Goal: Task Accomplishment & Management: Manage account settings

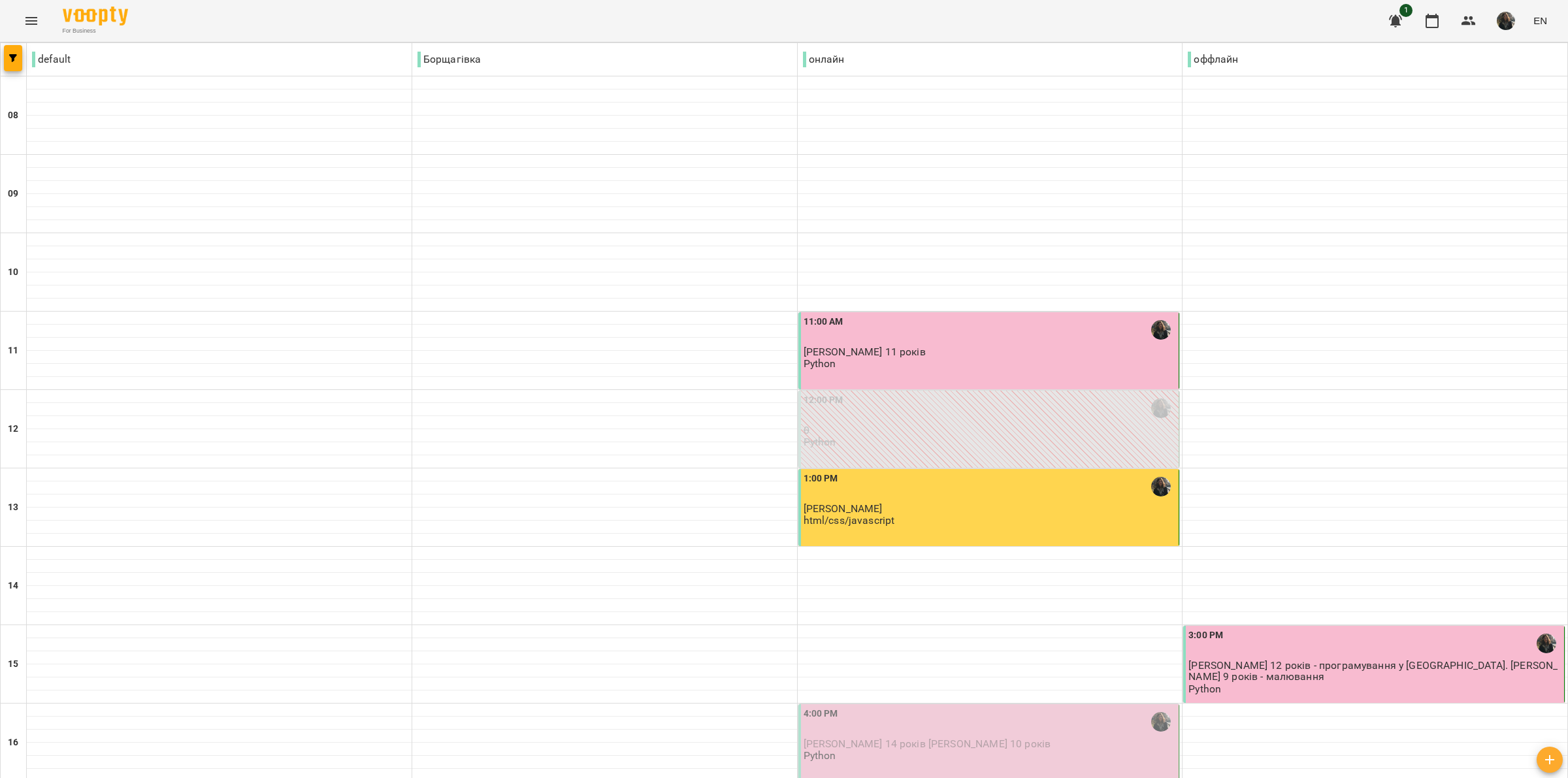
scroll to position [245, 0]
click at [973, 738] on span "[PERSON_NAME] 14 років [PERSON_NAME] 10 років" at bounding box center [927, 744] width 248 height 12
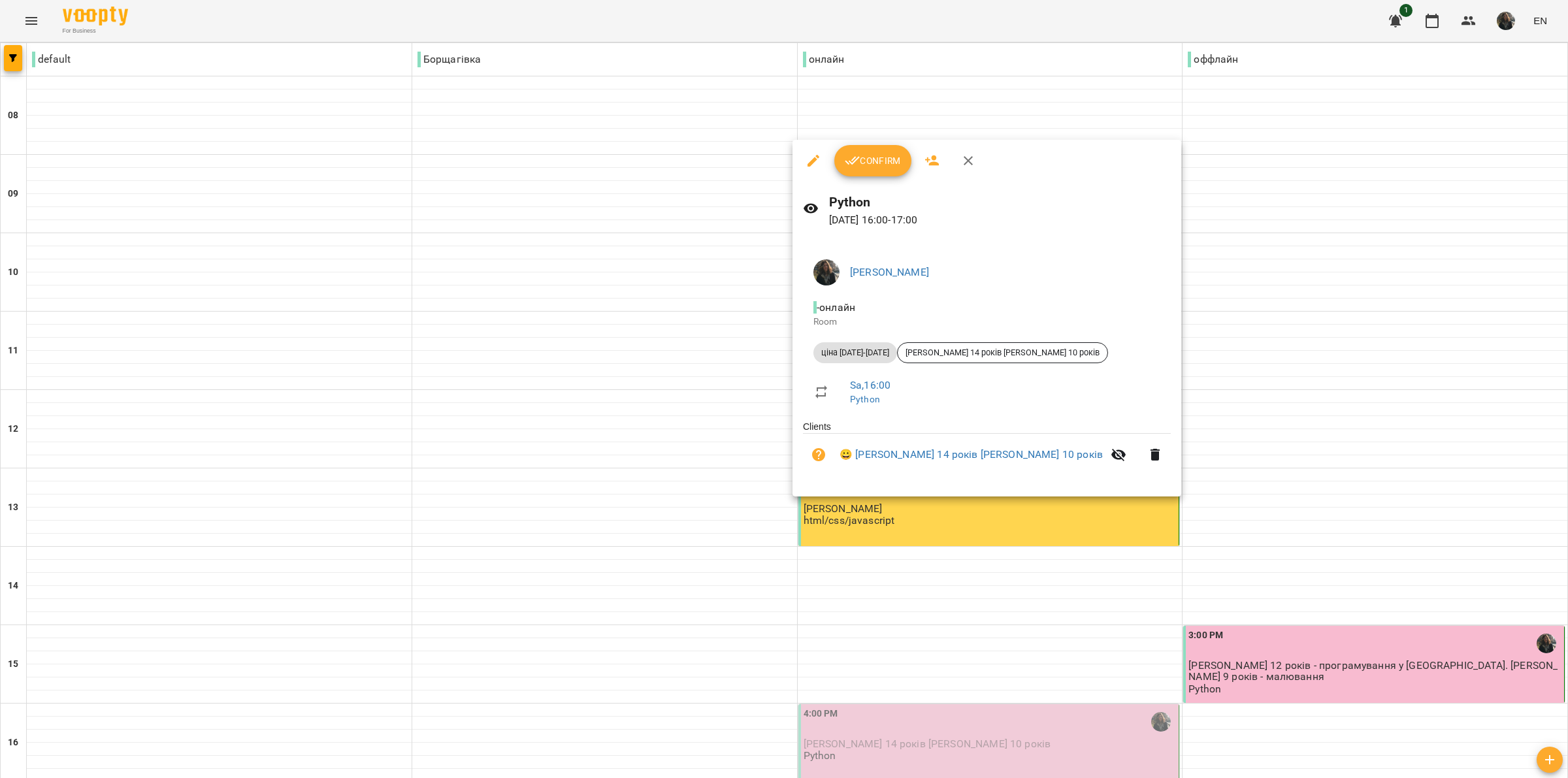
click at [873, 163] on span "Confirm" at bounding box center [873, 161] width 56 height 15
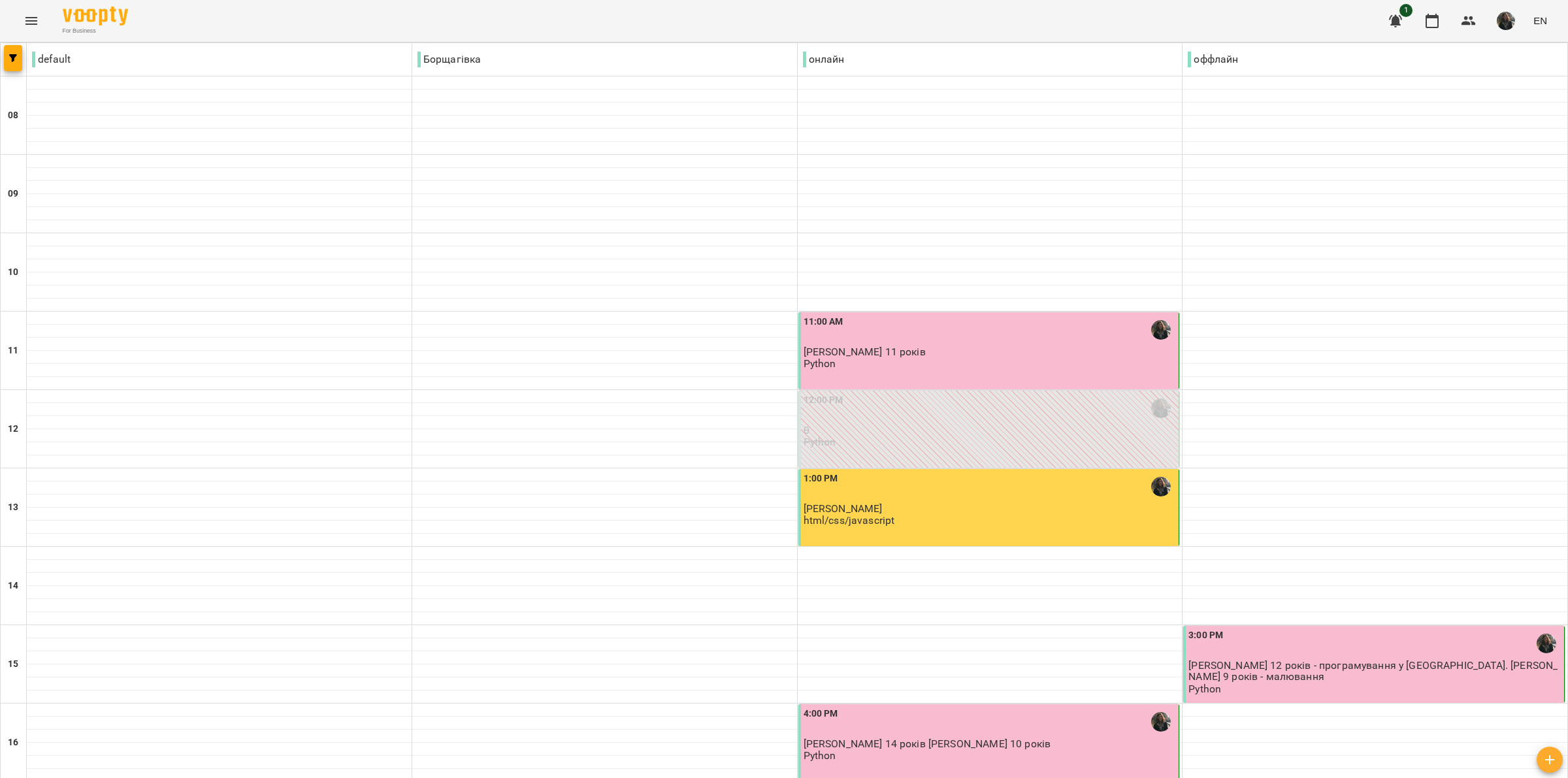
scroll to position [327, 0]
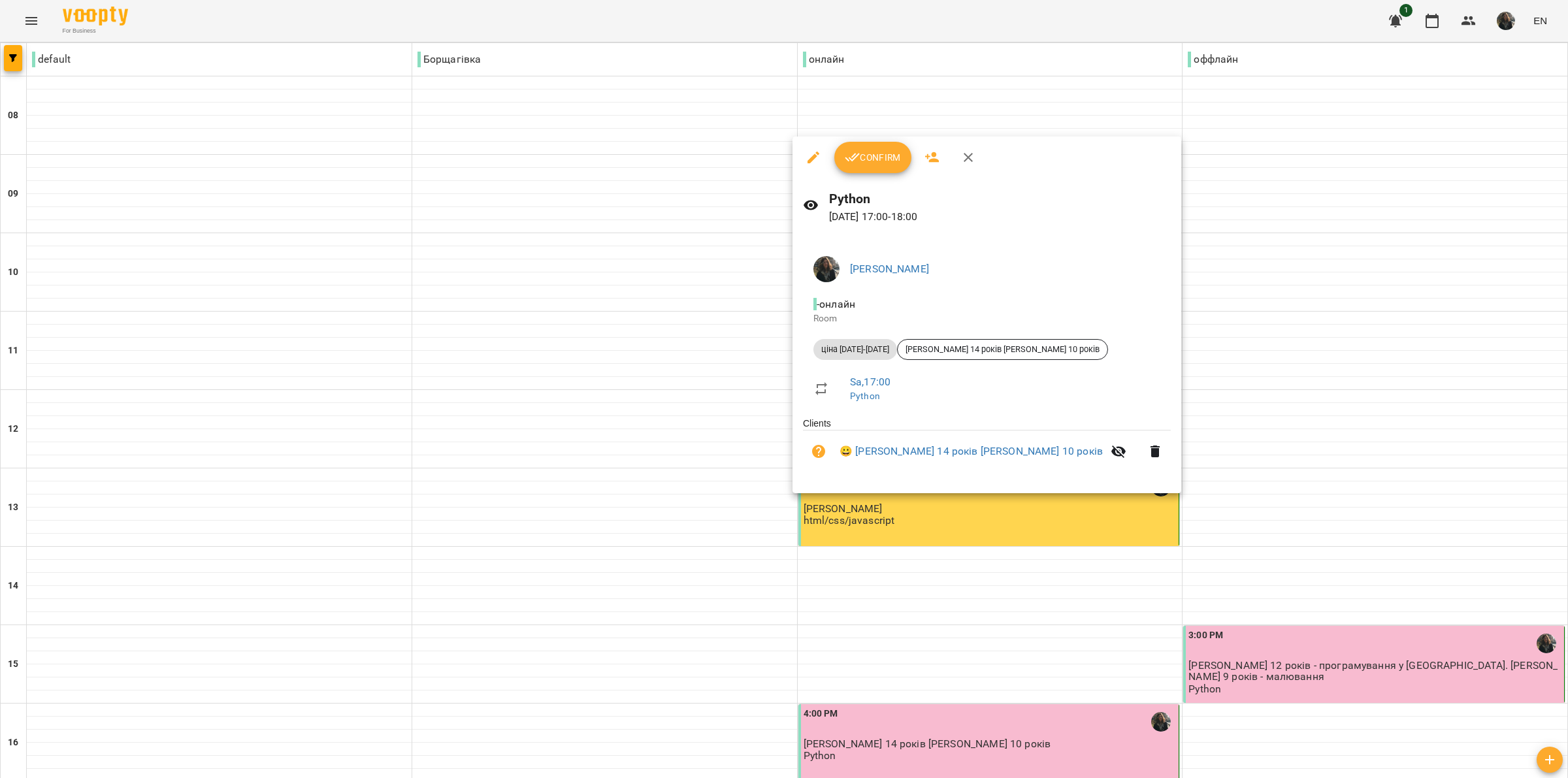
drag, startPoint x: 864, startPoint y: 154, endPoint x: 817, endPoint y: 152, distance: 47.0
click at [866, 155] on span "Confirm" at bounding box center [873, 157] width 56 height 15
